Goal: Information Seeking & Learning: Find specific fact

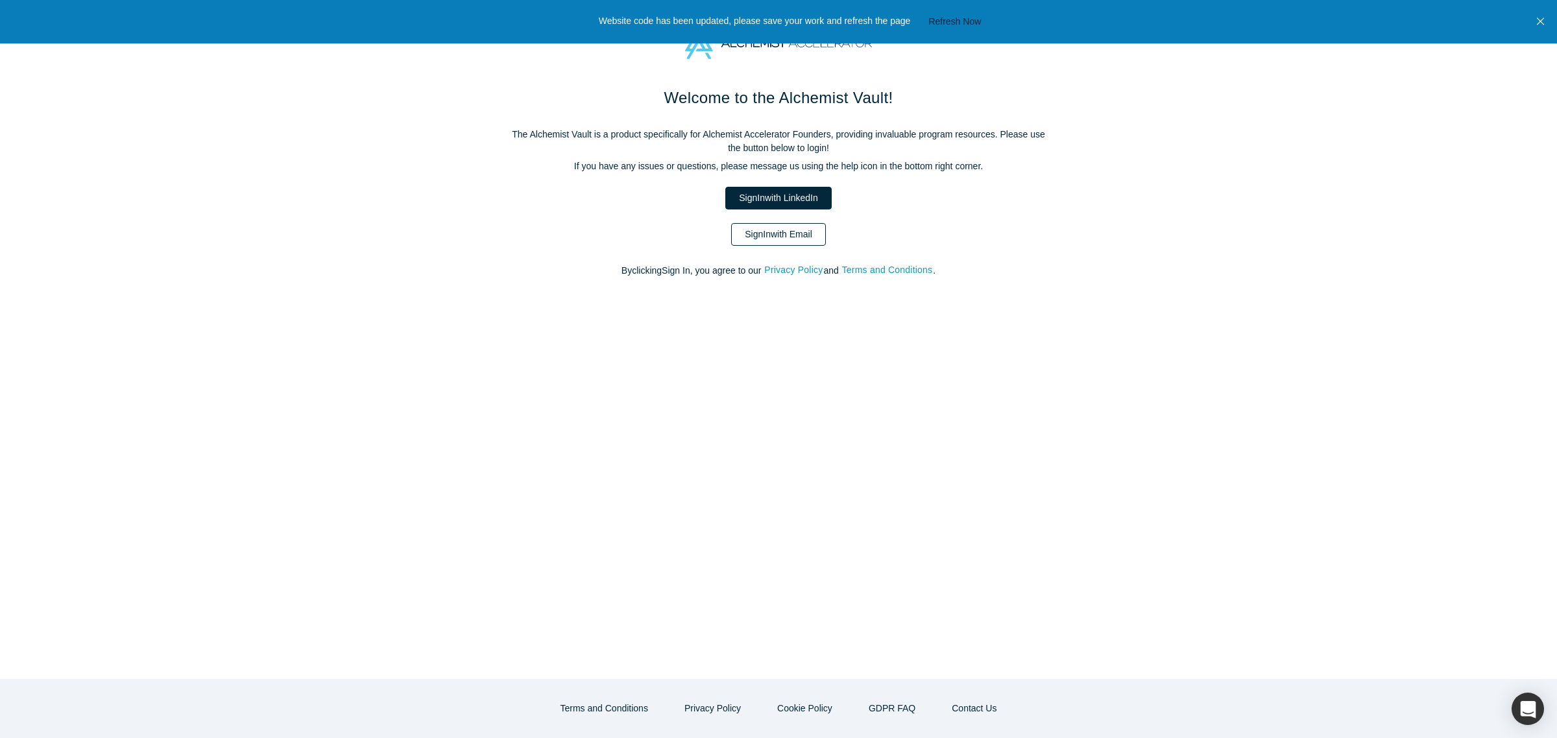
click at [806, 236] on link "Sign In with Email" at bounding box center [778, 234] width 95 height 23
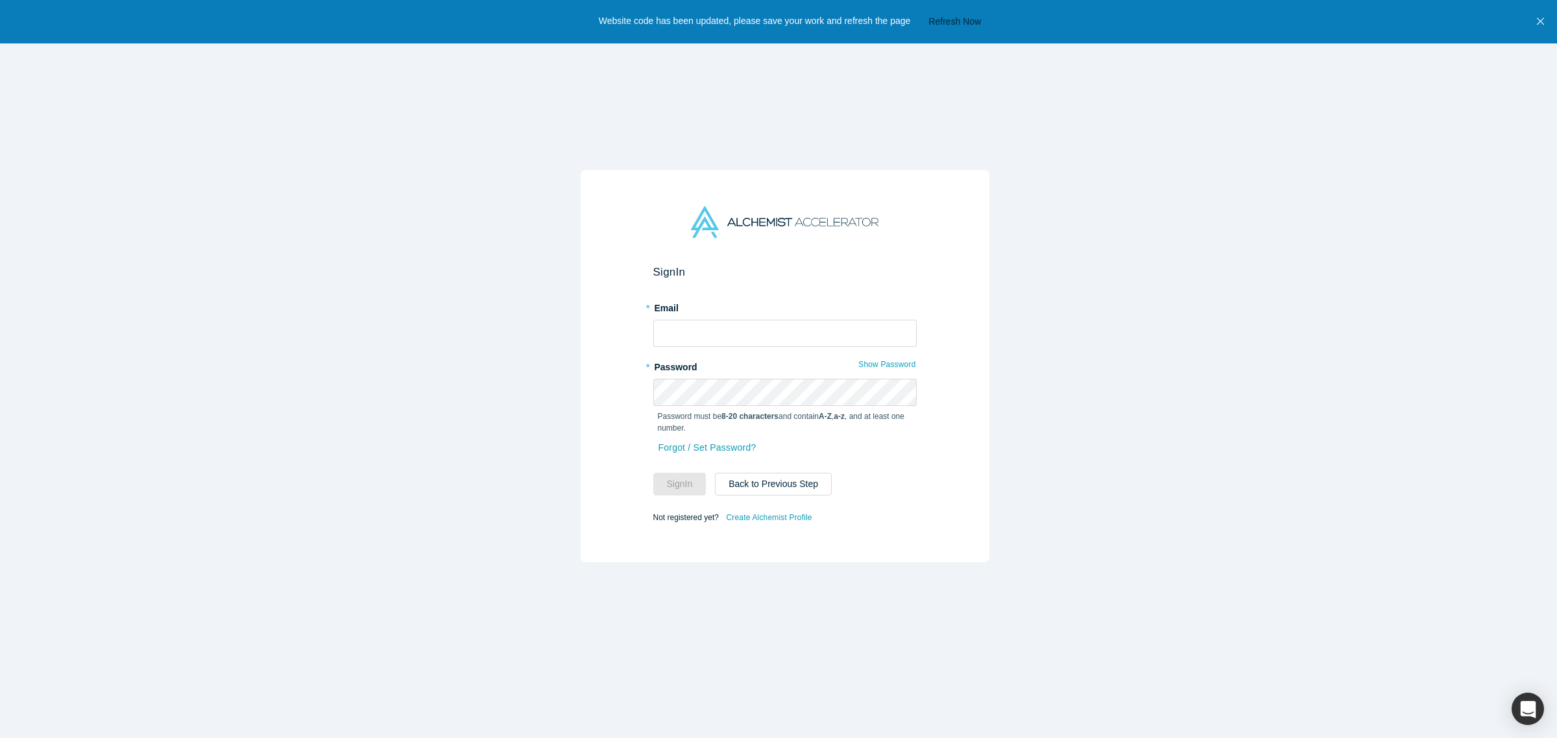
click at [962, 26] on button "Refresh Now" at bounding box center [955, 22] width 62 height 16
type input "[PERSON_NAME][EMAIL_ADDRESS][DOMAIN_NAME]"
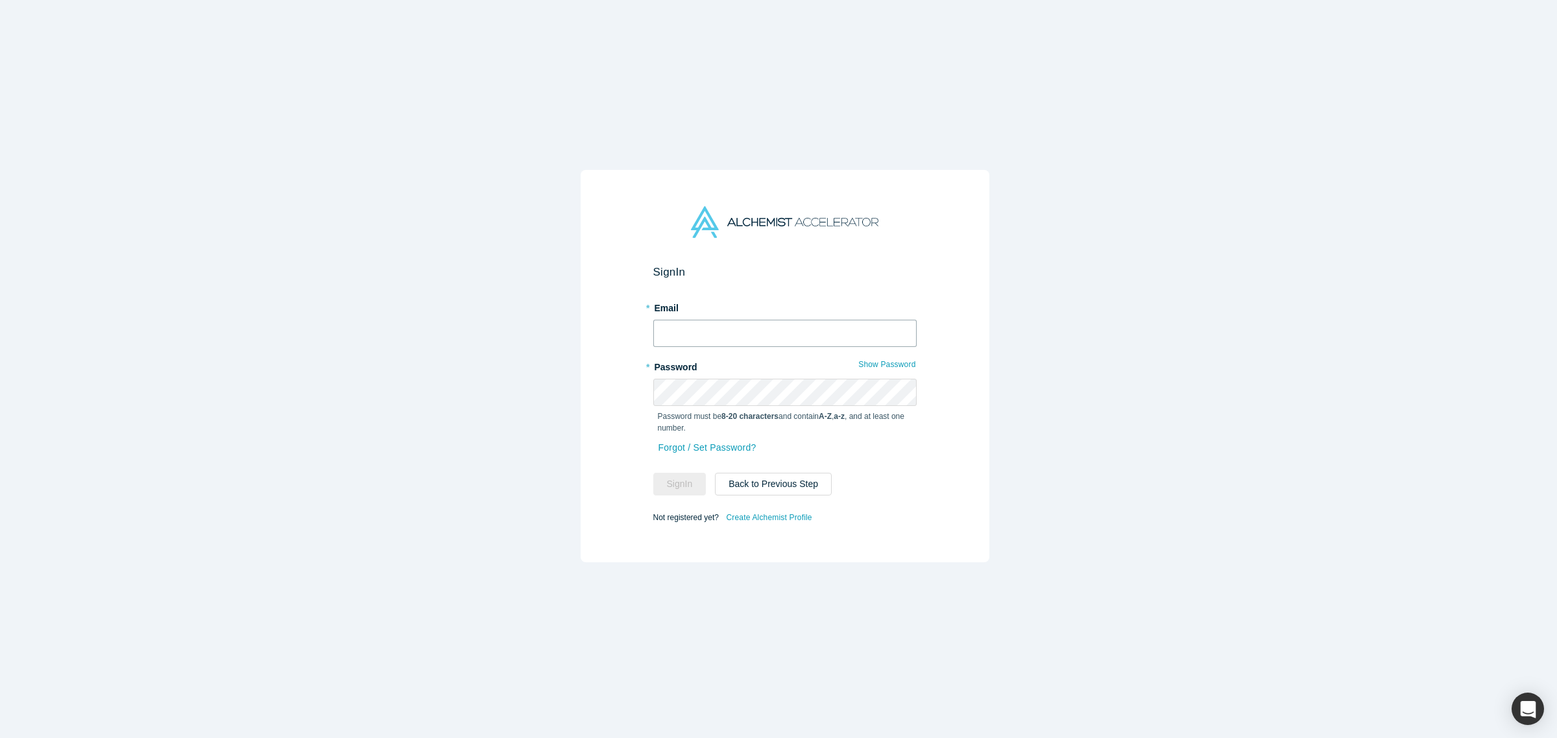
type input "[PERSON_NAME][EMAIL_ADDRESS][DOMAIN_NAME]"
click at [684, 473] on button "Sign In" at bounding box center [679, 484] width 53 height 23
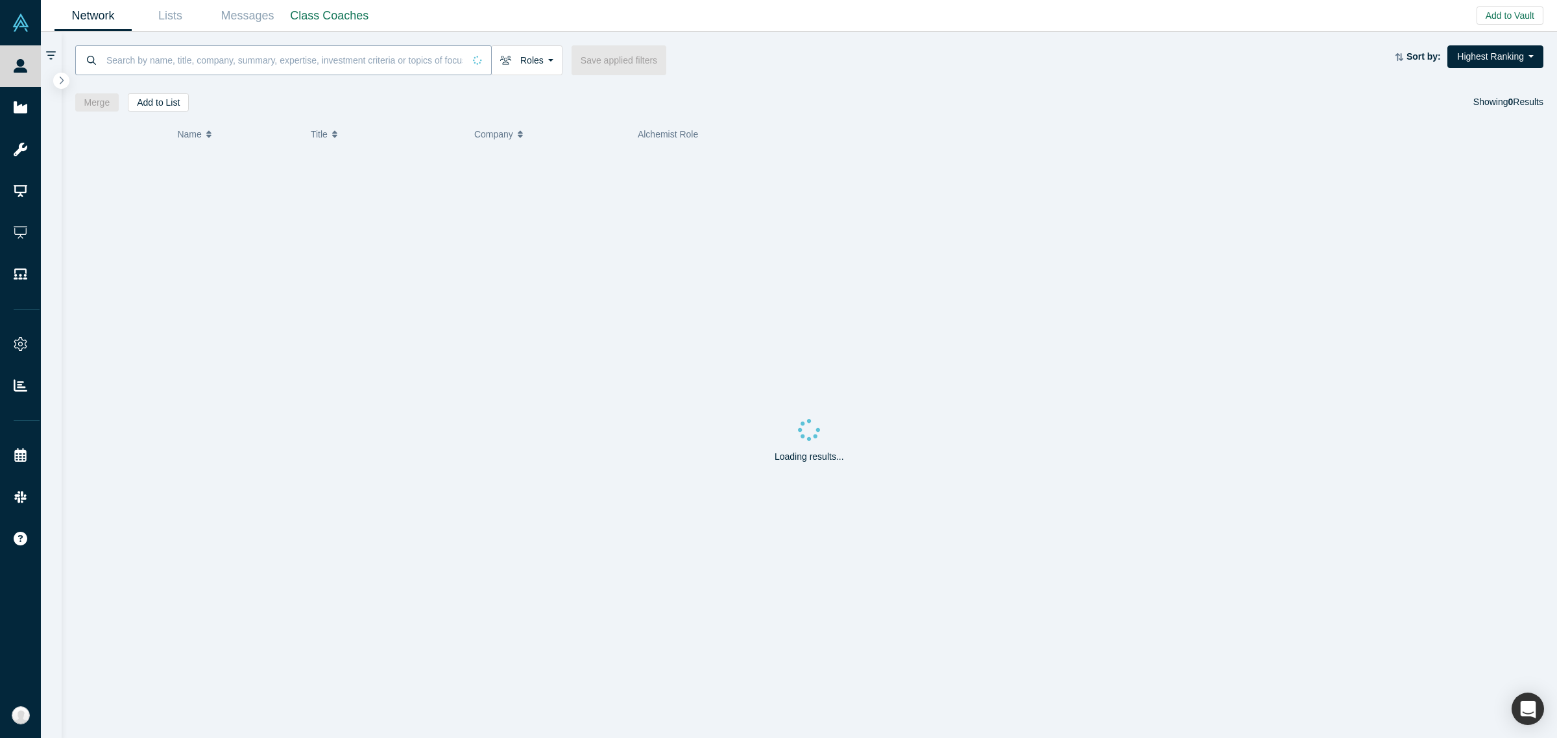
click at [300, 62] on input at bounding box center [284, 60] width 359 height 30
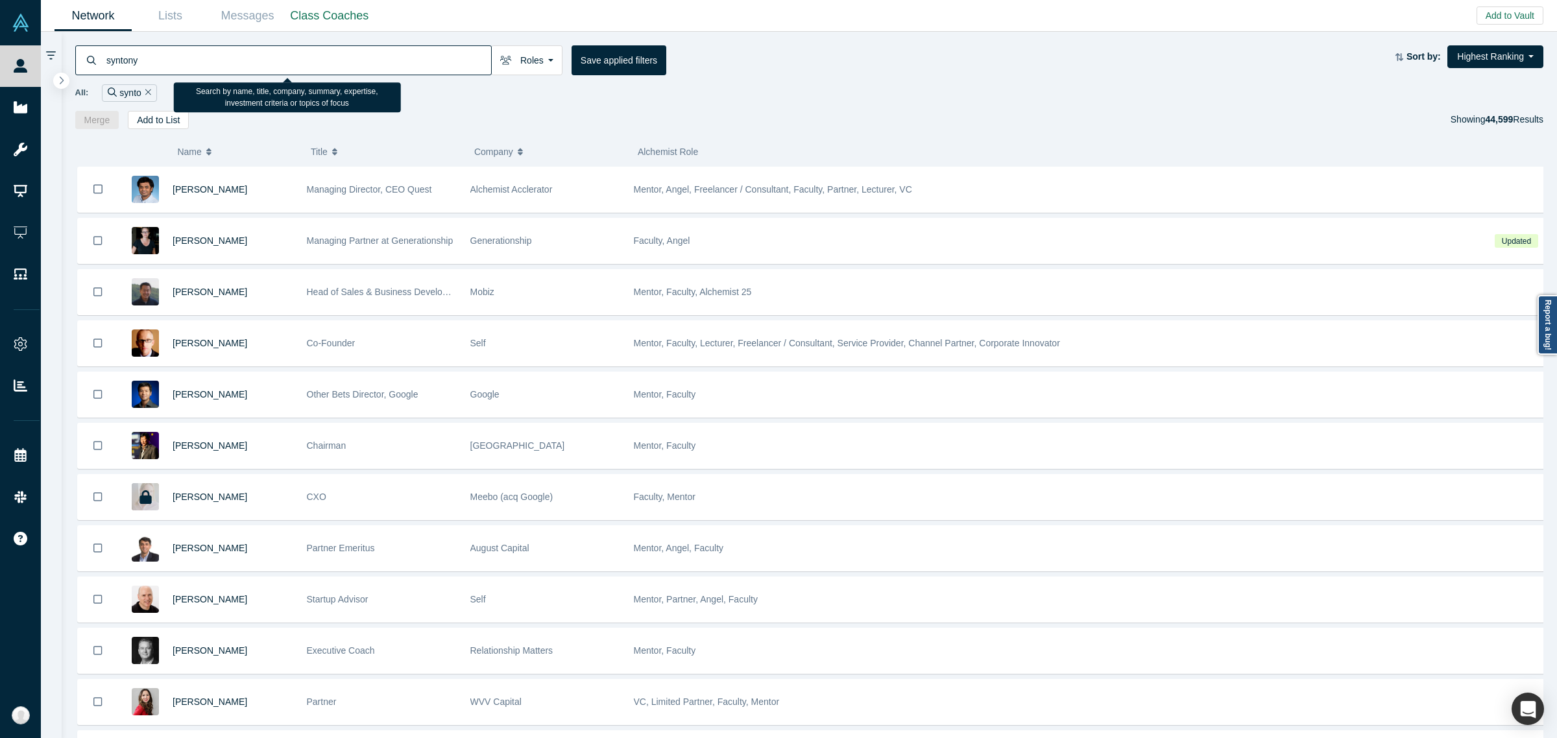
type input "syntonym"
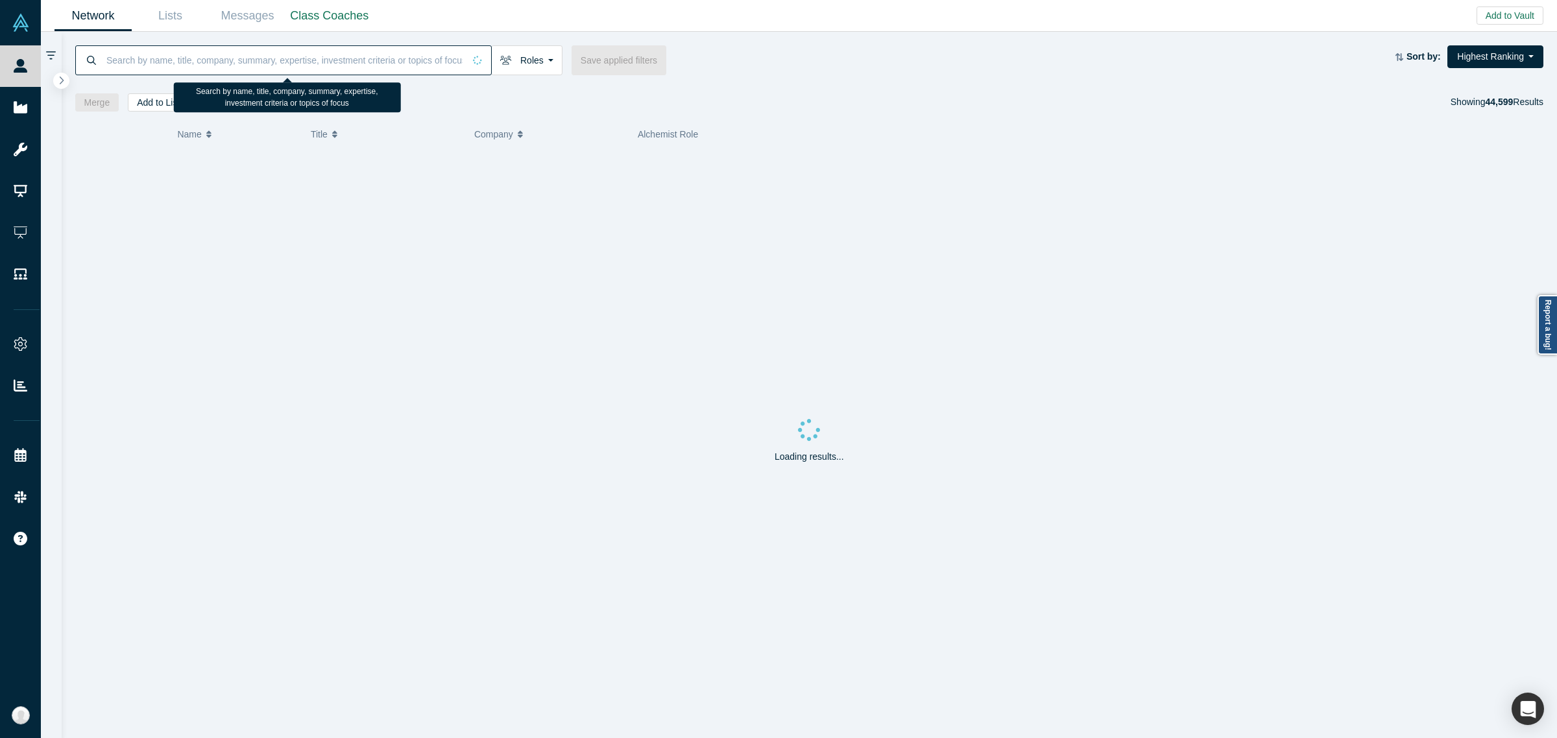
type input "v"
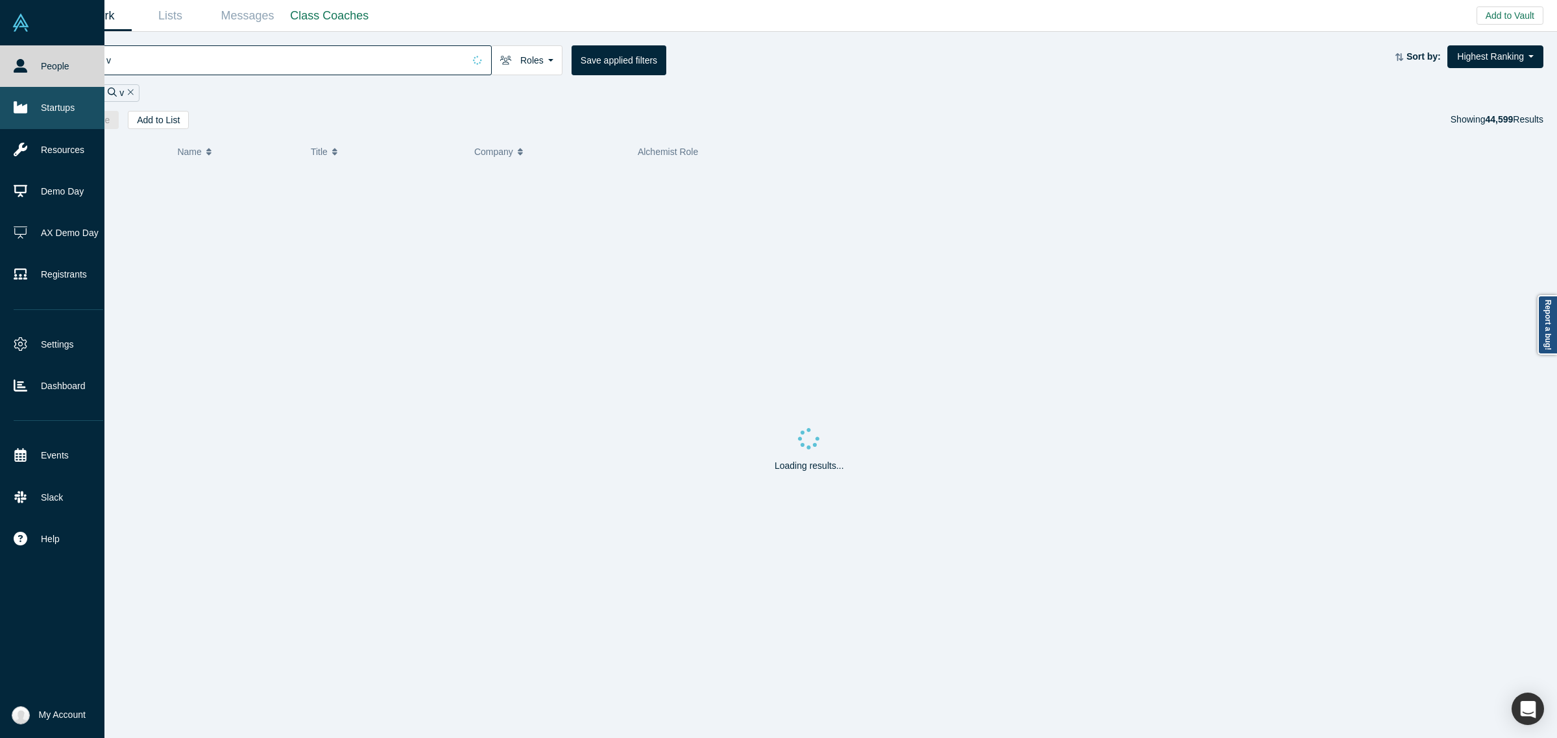
drag, startPoint x: 23, startPoint y: 106, endPoint x: 276, endPoint y: 102, distance: 253.1
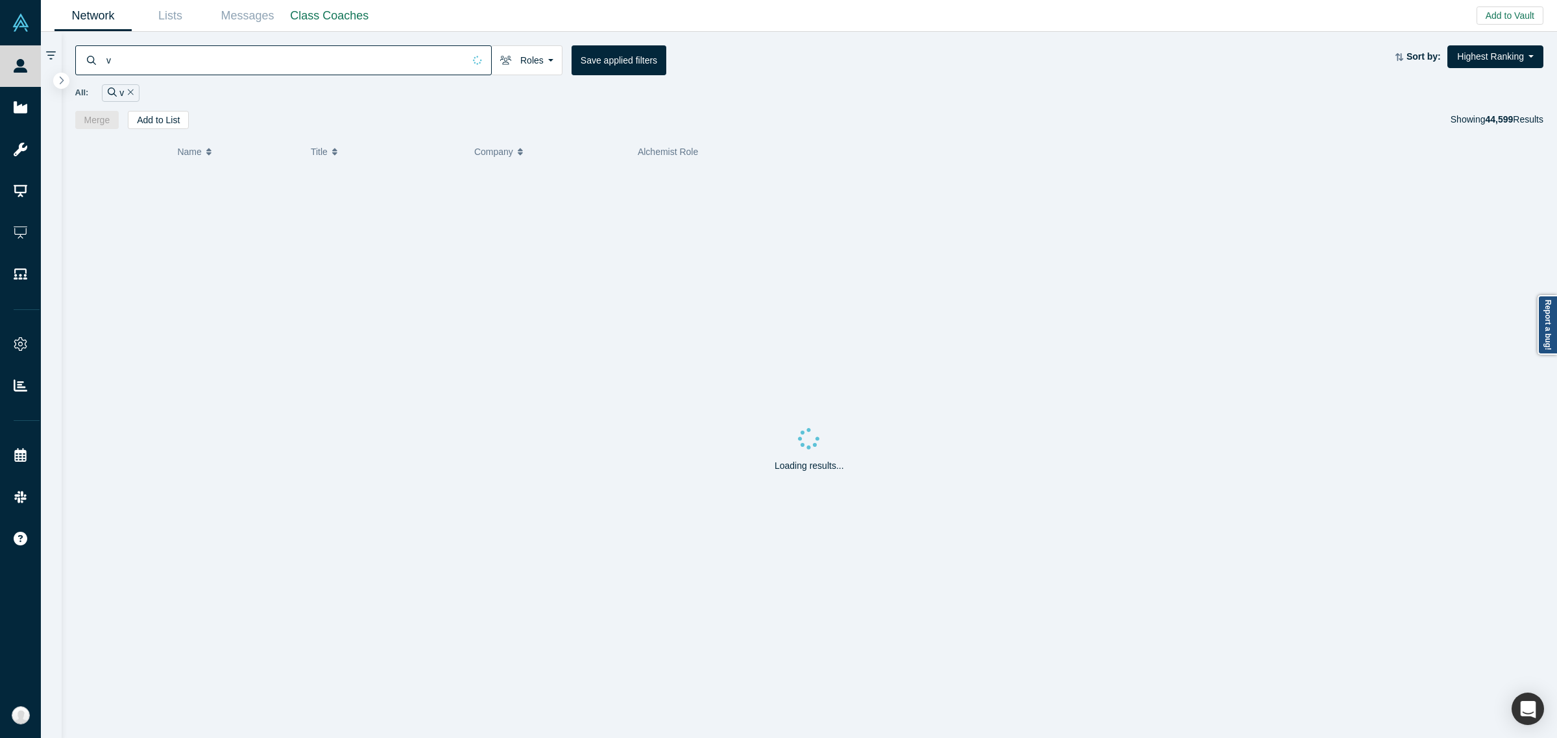
click at [23, 106] on icon at bounding box center [21, 108] width 14 height 12
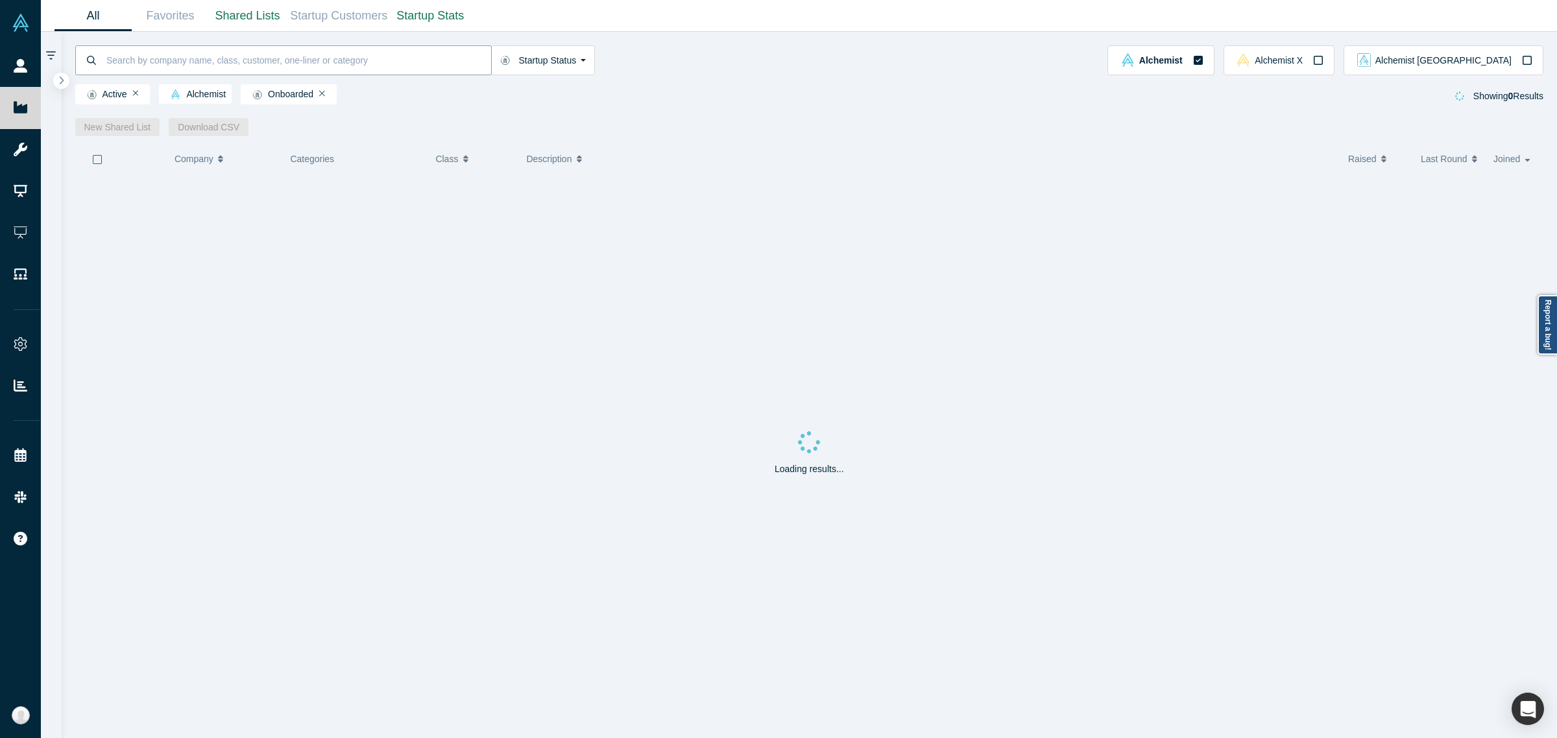
click at [141, 67] on input at bounding box center [298, 60] width 386 height 30
paste input "syntonym"
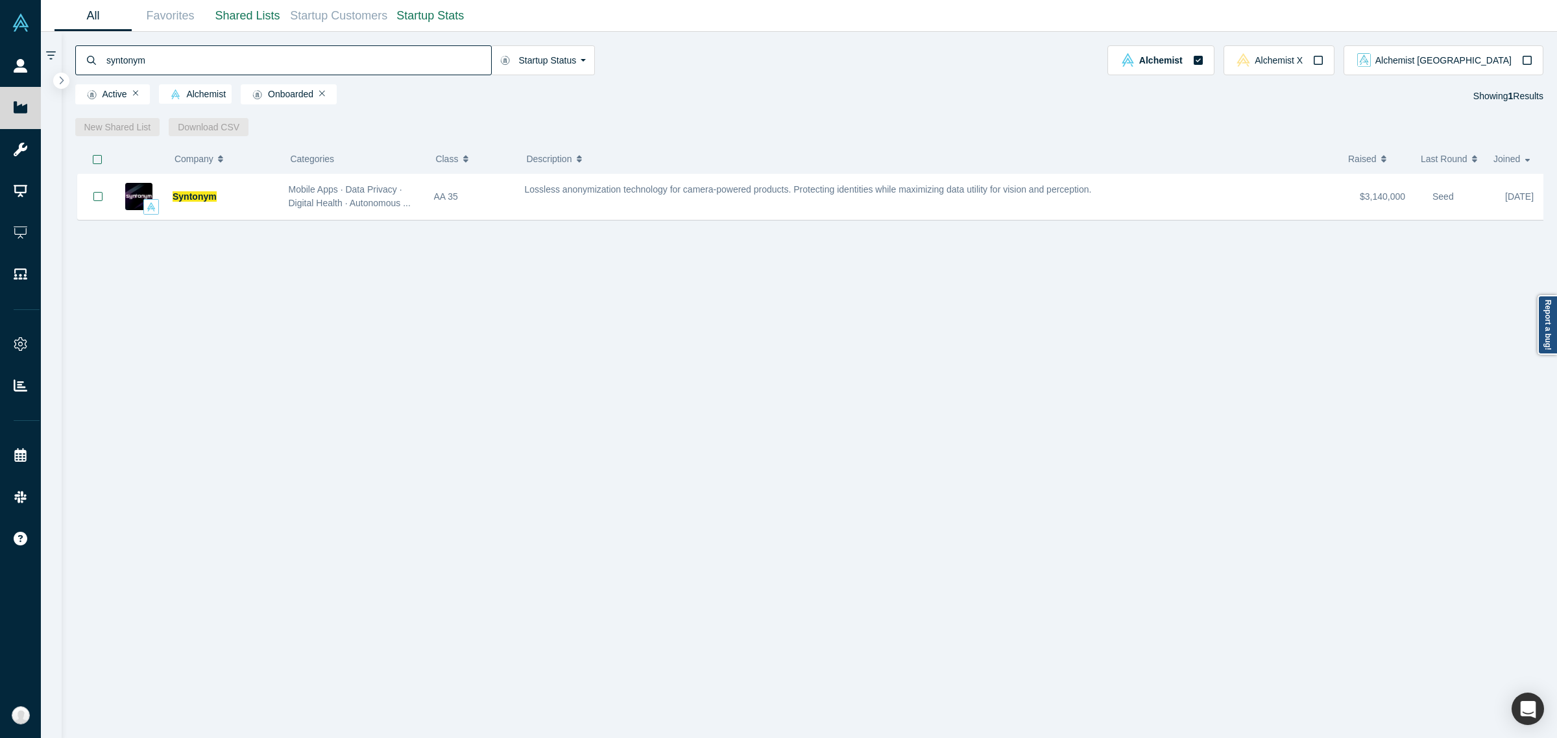
type input "syntonym"
click at [569, 227] on div "Syntonym Mobile Apps · Data Privacy · Digital Health · Autonomous ... AA 35 Los…" at bounding box center [815, 462] width 1481 height 577
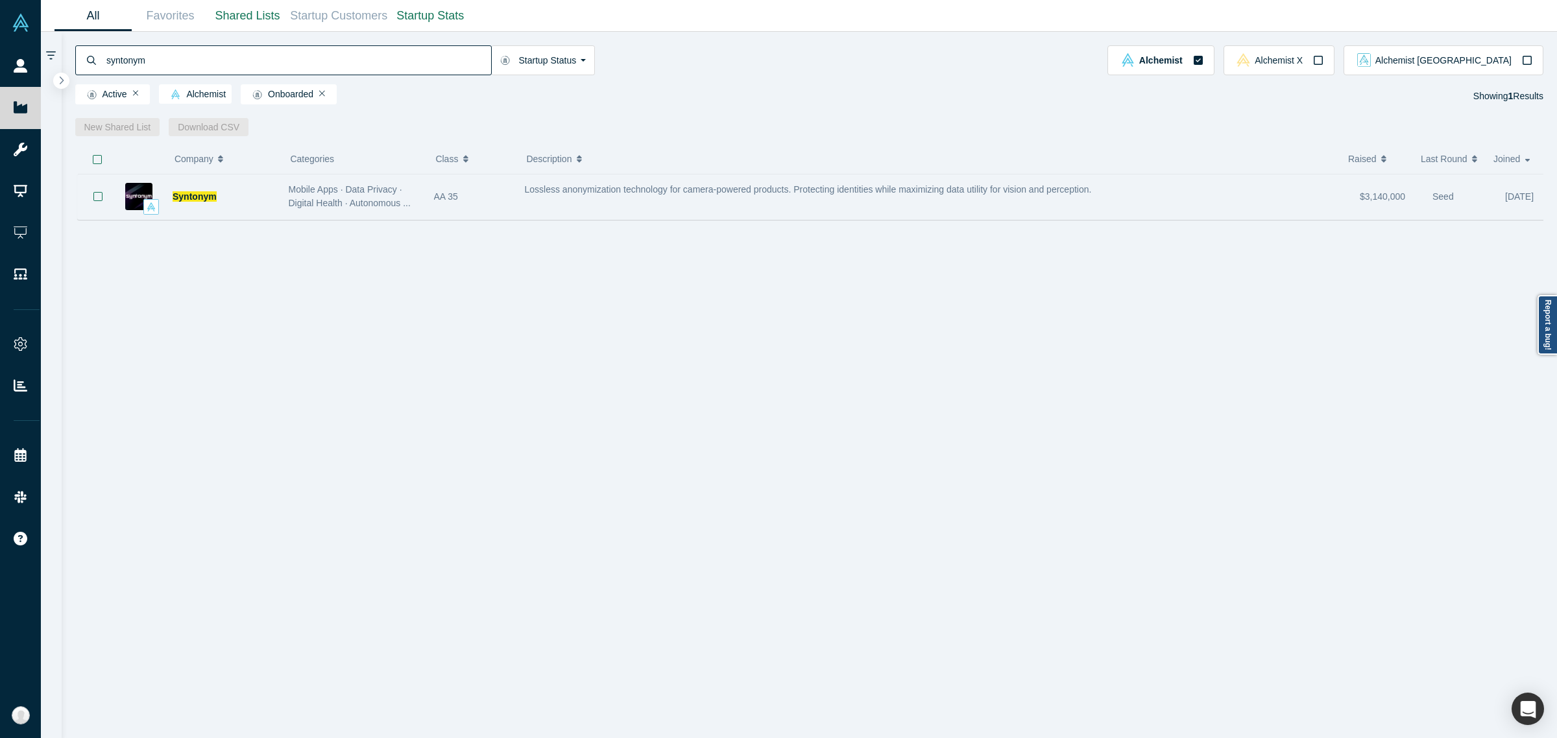
click at [581, 201] on div "Lossless anonymization technology for camera-powered products. Protecting ident…" at bounding box center [936, 196] width 836 height 41
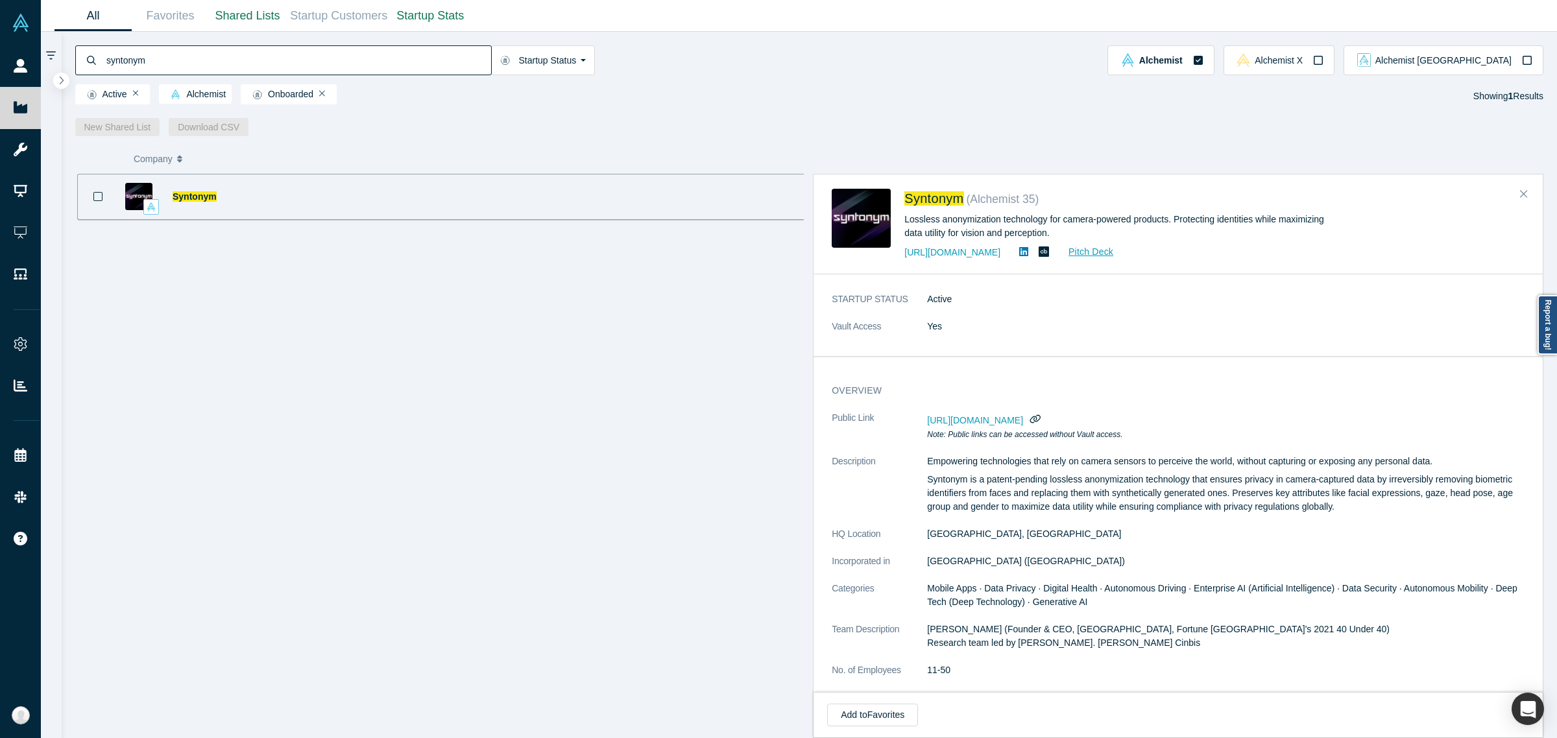
click at [1022, 215] on div "Lossless anonymization technology for camera-powered products. Protecting ident…" at bounding box center [1120, 226] width 433 height 27
click at [1022, 216] on div "Lossless anonymization technology for camera-powered products. Protecting ident…" at bounding box center [1120, 226] width 433 height 27
copy div "Lossless anonymization technology for camera-powered products. Protecting ident…"
